Goal: Information Seeking & Learning: Find contact information

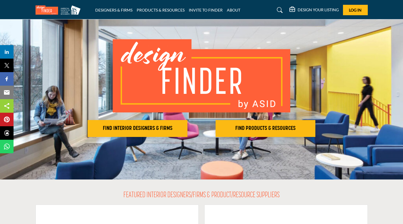
scroll to position [25, 0]
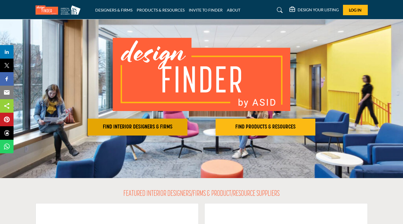
click at [159, 129] on h2 "FIND INTERIOR DESIGNERS & FIRMS" at bounding box center [137, 127] width 96 height 7
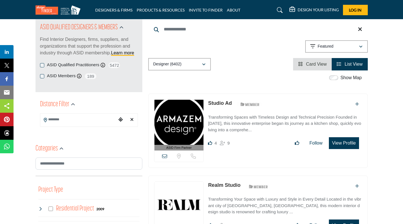
scroll to position [66, 0]
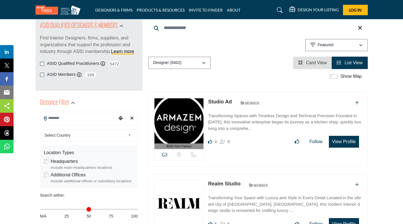
click at [110, 117] on input "Search Location" at bounding box center [78, 118] width 76 height 11
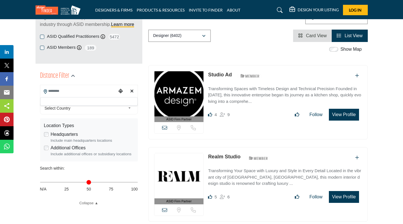
scroll to position [94, 0]
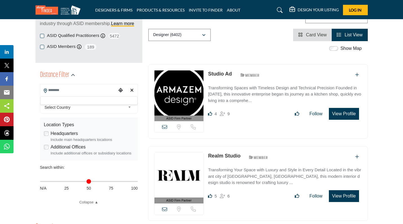
click at [107, 91] on input "Search Location" at bounding box center [78, 90] width 76 height 11
click at [106, 104] on span "Select Country" at bounding box center [85, 107] width 81 height 7
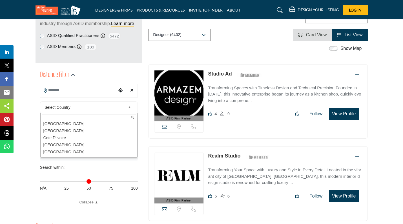
scroll to position [378, 0]
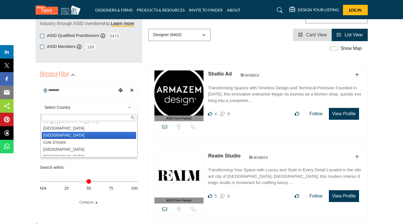
click at [65, 133] on li "[GEOGRAPHIC_DATA]" at bounding box center [89, 135] width 94 height 7
type input "***"
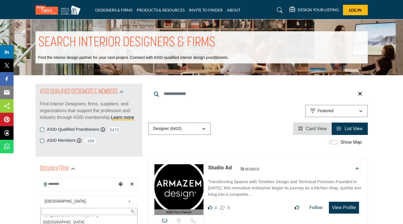
click at [122, 199] on span "[GEOGRAPHIC_DATA]" at bounding box center [85, 201] width 81 height 7
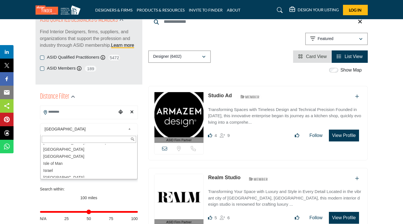
scroll to position [747, 0]
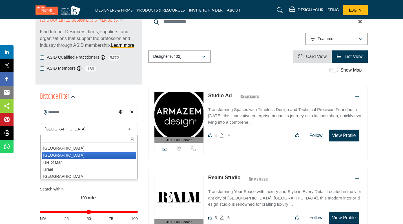
click at [52, 157] on li "[GEOGRAPHIC_DATA]" at bounding box center [89, 155] width 94 height 7
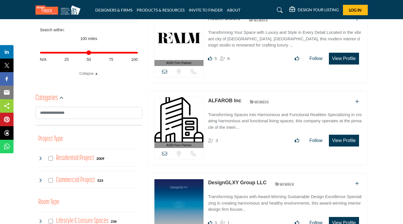
scroll to position [237, 0]
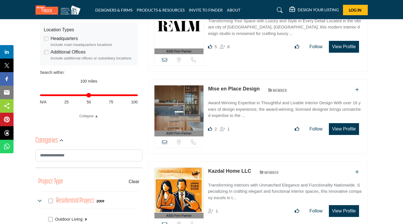
scroll to position [190, 0]
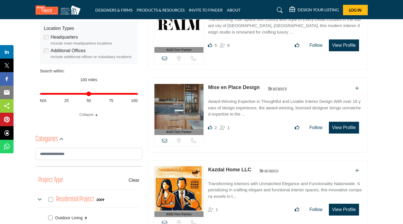
click at [209, 86] on link "Mise en Place Design" at bounding box center [234, 88] width 52 height 6
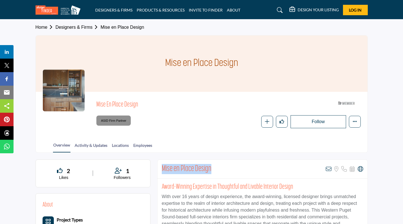
drag, startPoint x: 212, startPoint y: 169, endPoint x: 160, endPoint y: 169, distance: 51.9
click at [160, 169] on div "Mise en Place Design View email address of this listing Sorry, but we don't hav…" at bounding box center [263, 169] width 210 height 19
copy h2 "Mise en Place Design"
click at [129, 144] on link "Locations" at bounding box center [120, 147] width 17 height 10
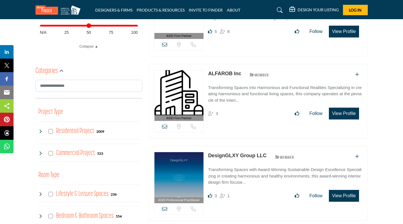
scroll to position [257, 0]
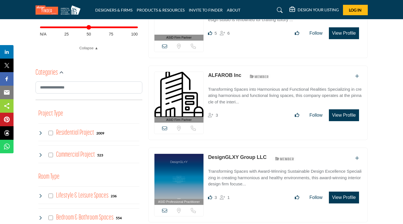
click at [49, 135] on div "Residential Project 2009" at bounding box center [71, 133] width 66 height 10
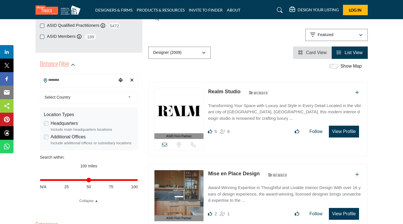
scroll to position [106, 0]
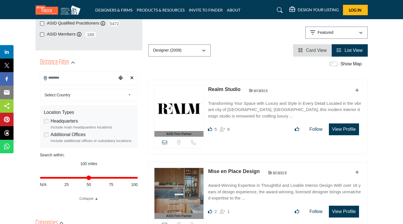
click at [131, 95] on b at bounding box center [130, 95] width 5 height 7
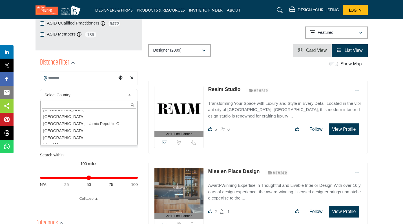
scroll to position [730, 0]
click at [57, 139] on li "[GEOGRAPHIC_DATA]" at bounding box center [89, 138] width 94 height 7
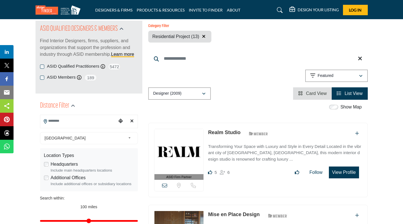
scroll to position [85, 0]
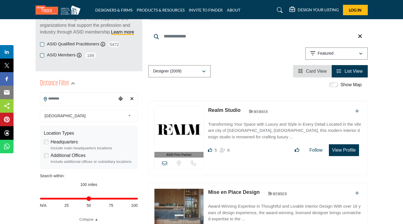
click at [130, 114] on b at bounding box center [130, 116] width 5 height 7
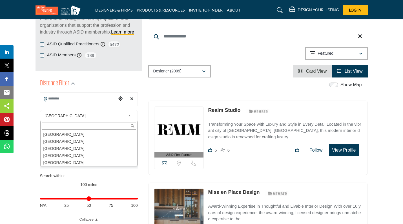
scroll to position [0, 0]
click at [82, 140] on li "United States" at bounding box center [89, 141] width 94 height 7
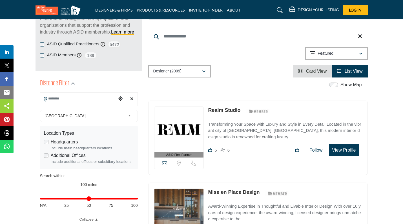
scroll to position [13, 0]
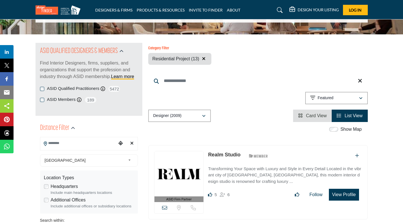
click at [61, 142] on div "**********" at bounding box center [89, 202] width 98 height 130
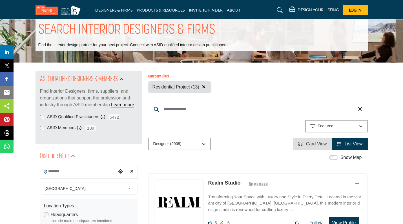
scroll to position [0, 0]
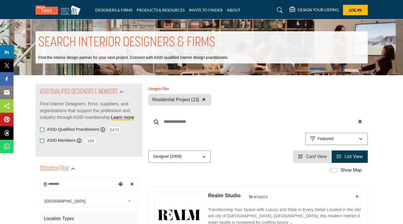
click at [56, 187] on input "Search Location" at bounding box center [78, 184] width 76 height 11
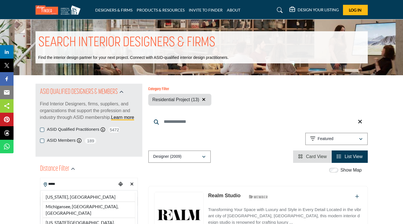
drag, startPoint x: 55, startPoint y: 193, endPoint x: 56, endPoint y: 198, distance: 5.1
click at [56, 198] on span "United States" at bounding box center [85, 201] width 81 height 7
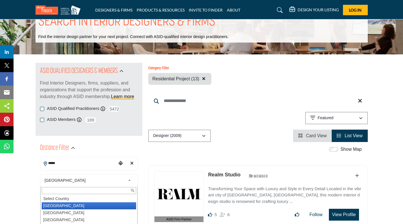
scroll to position [24, 0]
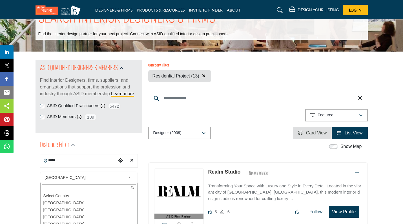
click at [62, 164] on input "*****" at bounding box center [78, 160] width 76 height 11
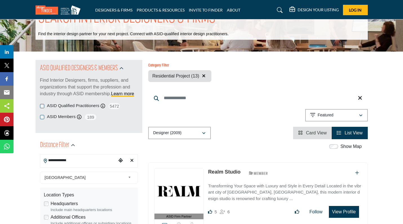
type input "**********"
click at [120, 161] on icon "Choose your current location" at bounding box center [120, 160] width 5 height 5
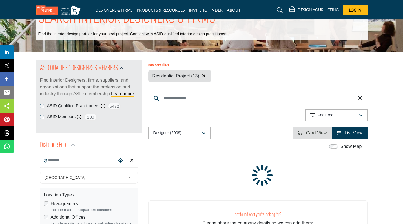
type input "**********"
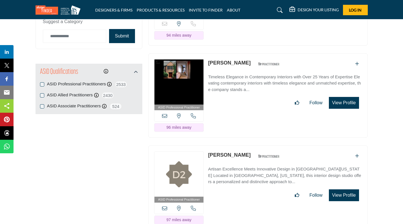
scroll to position [702, 0]
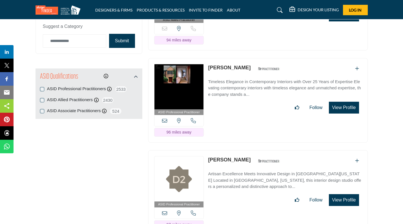
click at [221, 67] on link "Lynda Charfoos" at bounding box center [229, 68] width 43 height 6
click at [194, 79] on img at bounding box center [179, 86] width 49 height 45
click at [228, 82] on p "Timeless Elegance in Contemporary Interiors with Over 25 Years of Expertise Ele…" at bounding box center [285, 88] width 154 height 19
click at [235, 65] on link "Lynda Charfoos" at bounding box center [229, 68] width 43 height 6
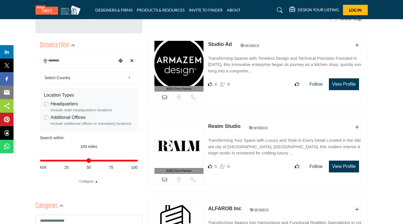
scroll to position [108, 0]
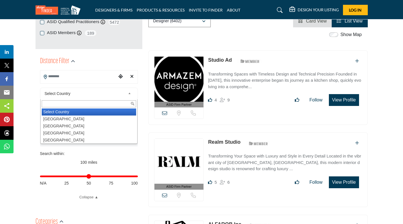
click at [131, 94] on b at bounding box center [130, 93] width 5 height 7
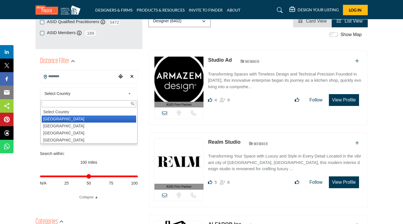
click at [109, 116] on li "[GEOGRAPHIC_DATA]" at bounding box center [89, 119] width 94 height 7
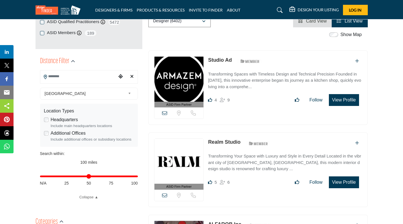
click at [105, 118] on div "Location Types Headquarters Include main headquarters locations Additional Offi…" at bounding box center [89, 125] width 98 height 43
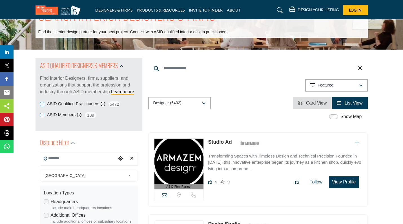
scroll to position [26, 0]
click at [83, 166] on div "**********" at bounding box center [89, 224] width 98 height 116
click at [83, 157] on input "Search Location" at bounding box center [78, 158] width 76 height 11
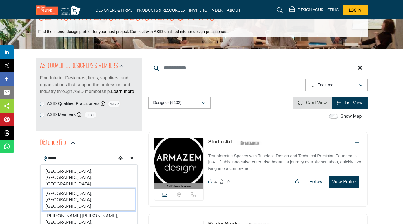
click at [75, 189] on li "[GEOGRAPHIC_DATA], [GEOGRAPHIC_DATA], [GEOGRAPHIC_DATA]" at bounding box center [89, 200] width 93 height 22
type input "**********"
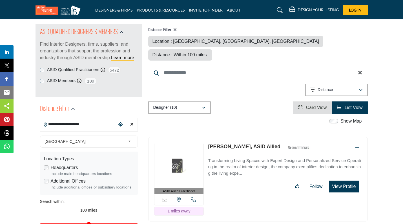
scroll to position [51, 0]
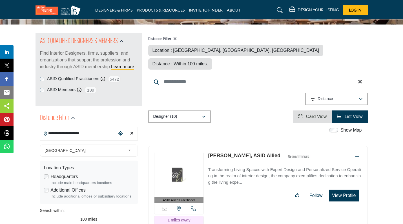
click at [206, 114] on div "button" at bounding box center [204, 116] width 4 height 5
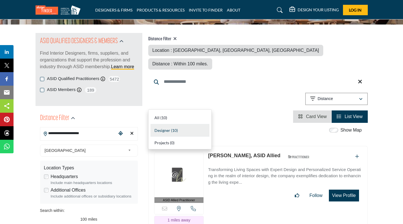
click at [206, 111] on button "Designer (10)" at bounding box center [179, 117] width 63 height 12
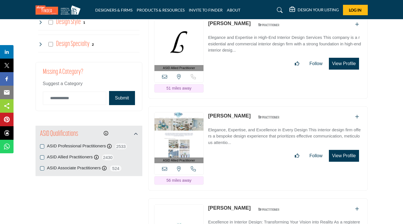
scroll to position [645, 0]
click at [220, 113] on link "[PERSON_NAME]" at bounding box center [229, 116] width 43 height 6
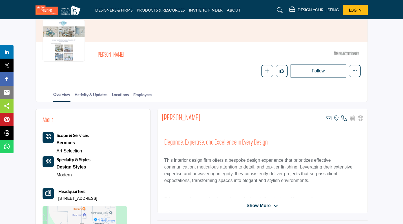
scroll to position [39, 0]
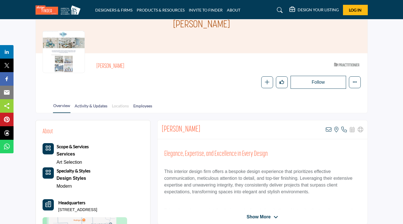
click at [129, 105] on link "Locations" at bounding box center [120, 108] width 17 height 10
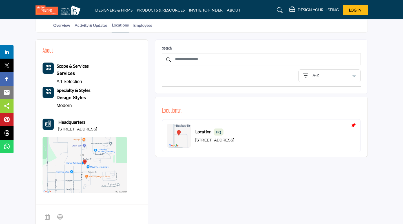
click at [190, 134] on img at bounding box center [179, 136] width 24 height 24
